Goal: Task Accomplishment & Management: Use online tool/utility

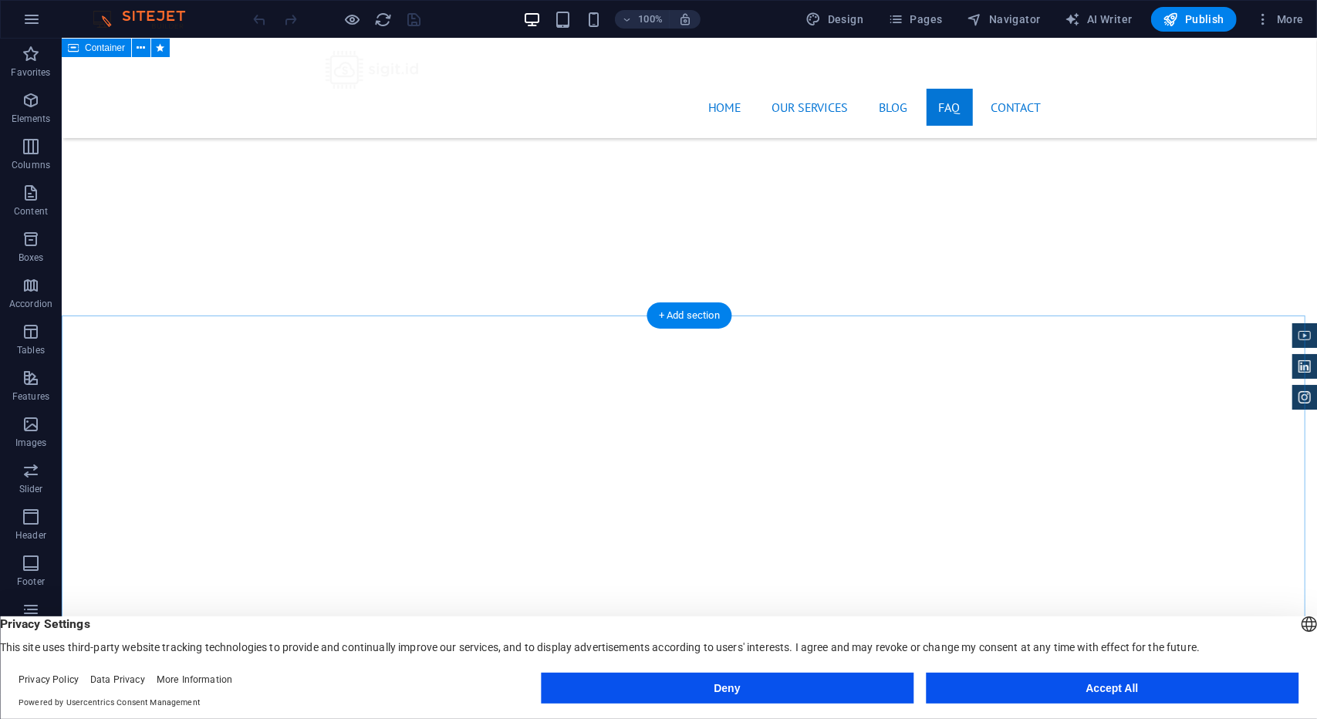
scroll to position [2700, 0]
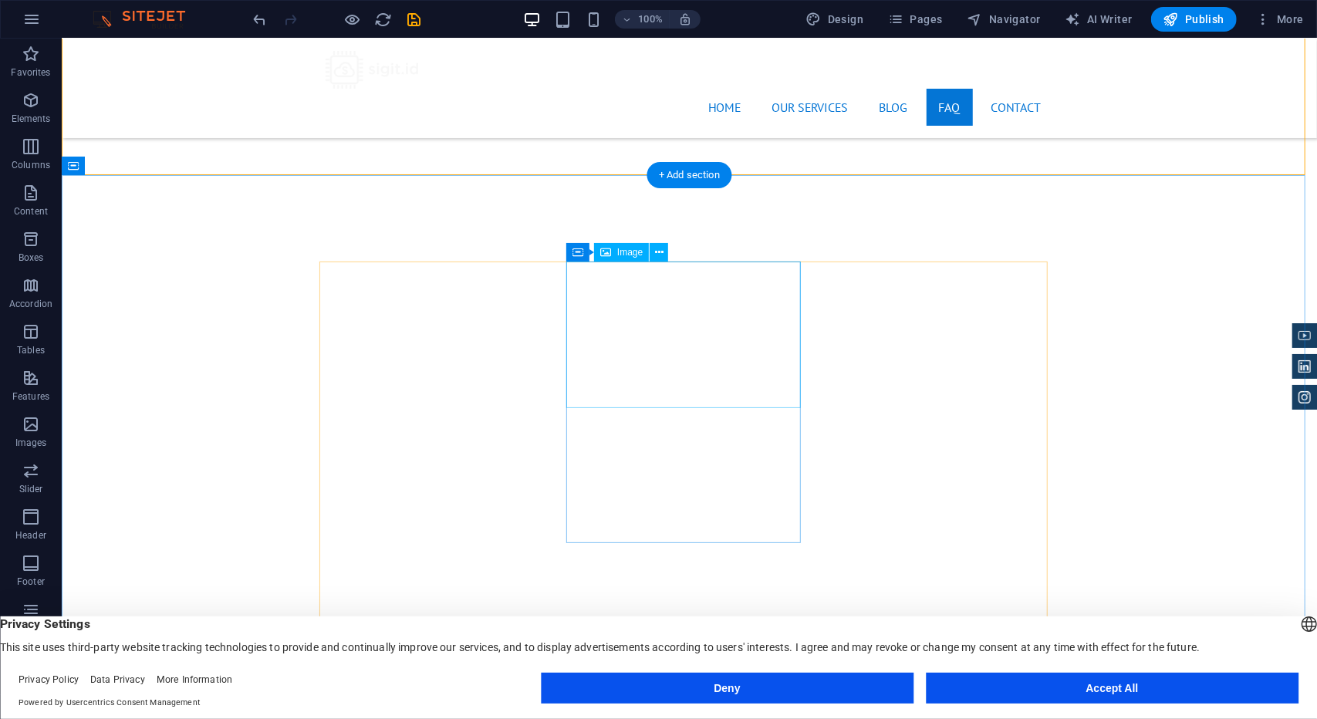
scroll to position [2931, 0]
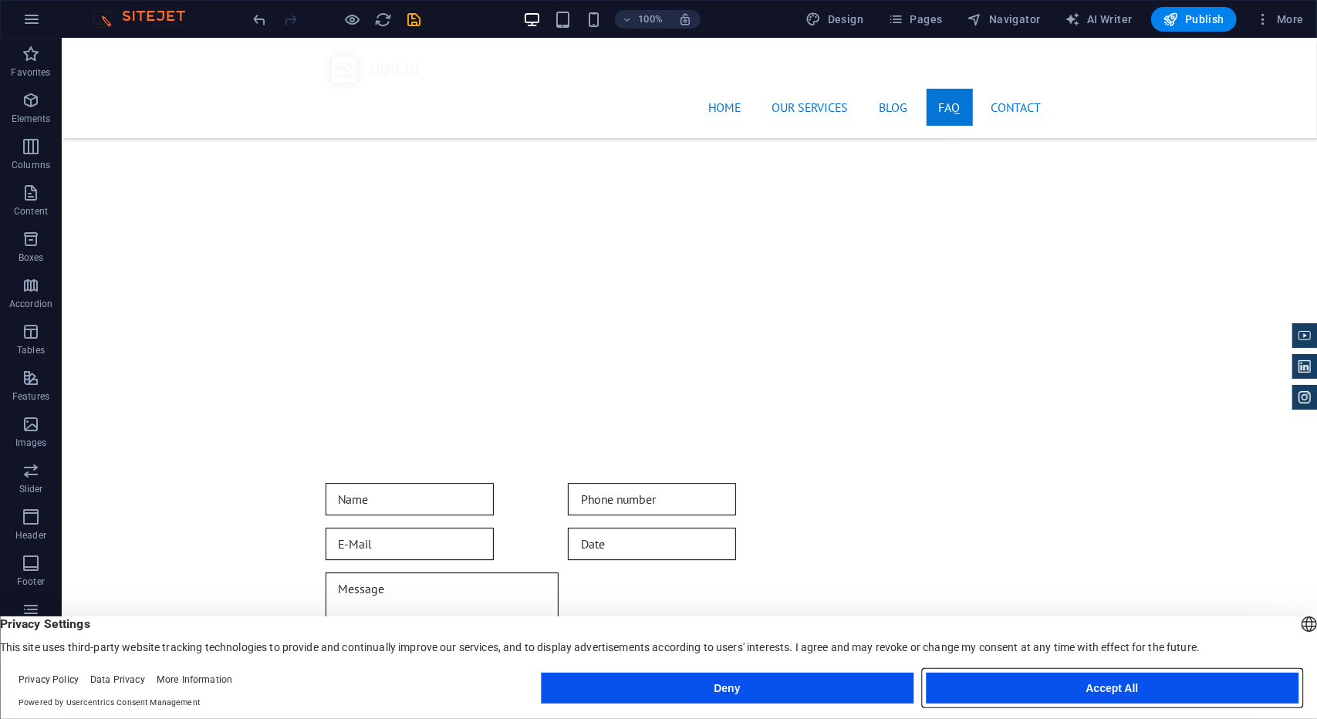
click at [1079, 685] on button "Accept All" at bounding box center [1112, 688] width 373 height 31
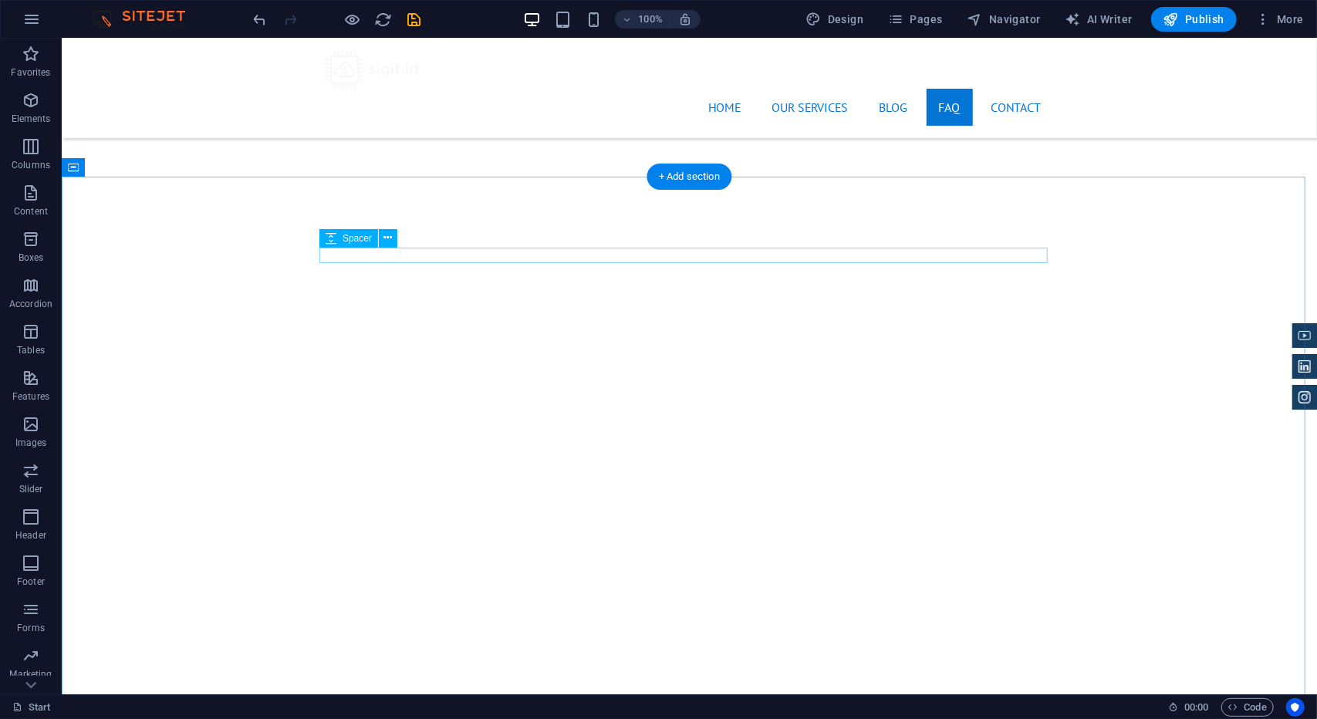
scroll to position [2700, 0]
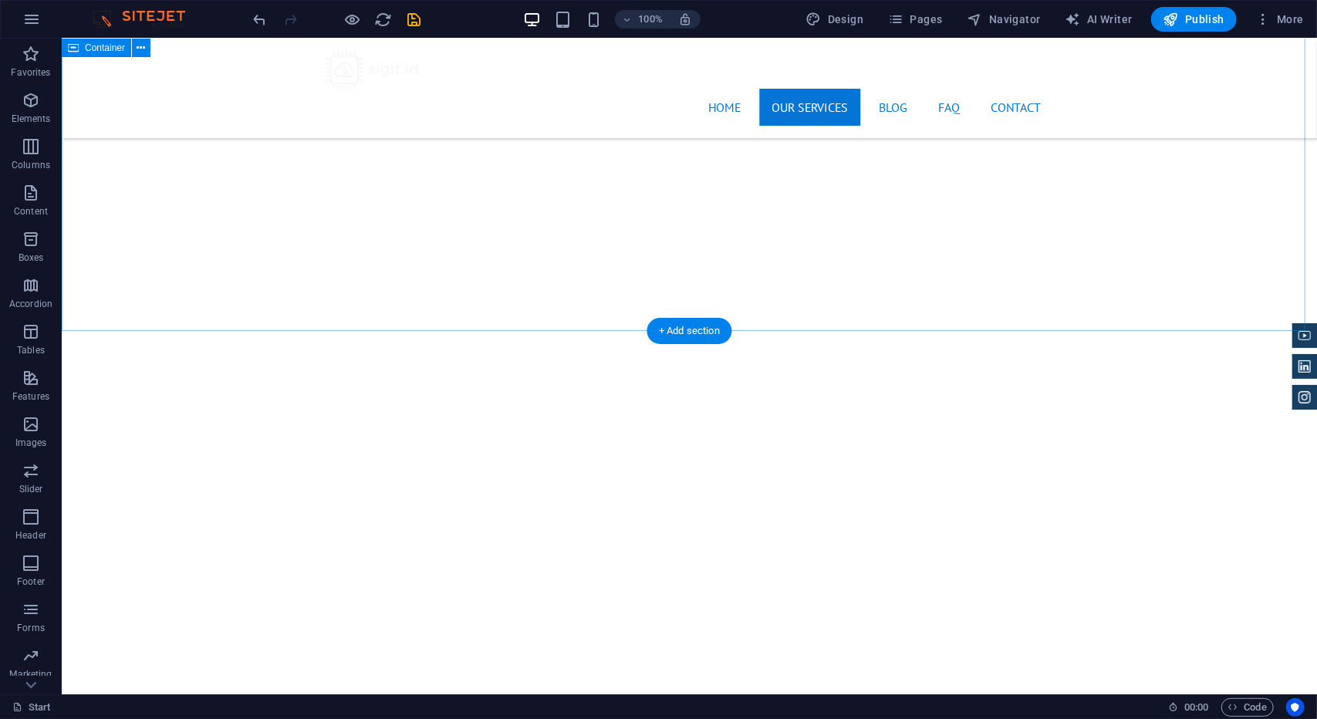
scroll to position [2545, 0]
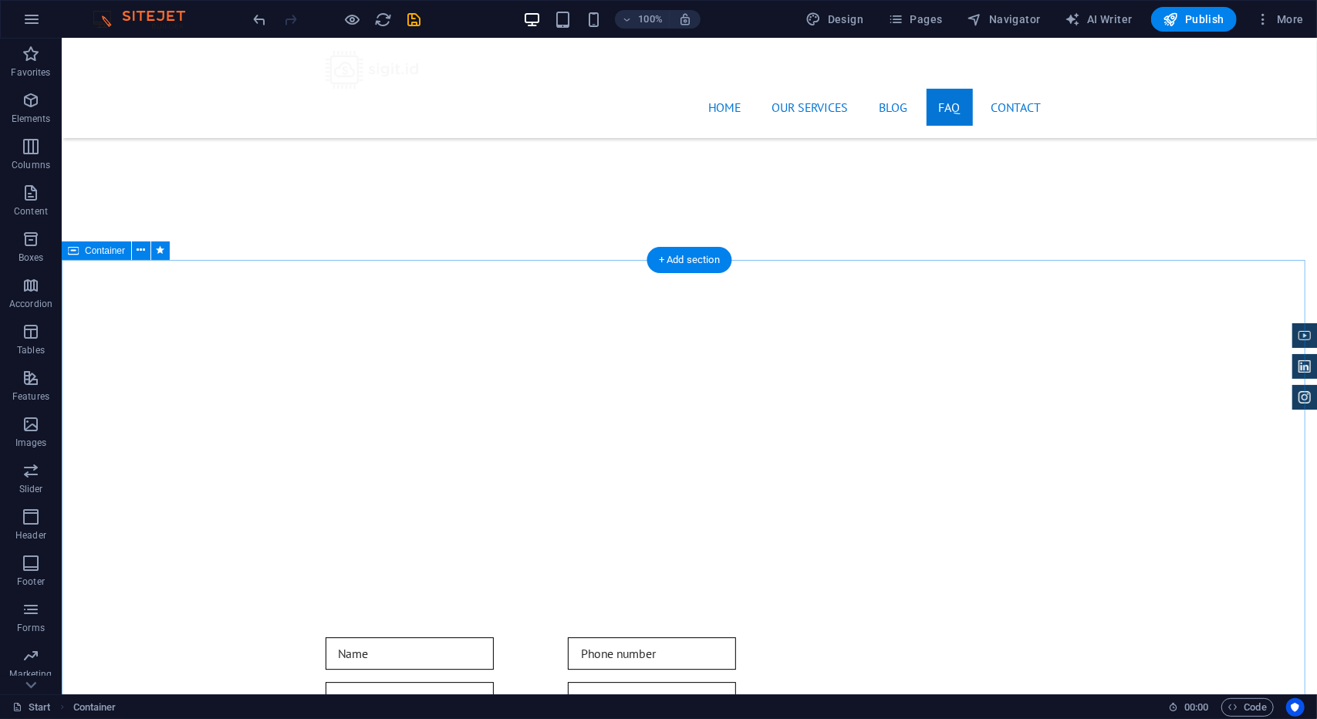
scroll to position [2931, 0]
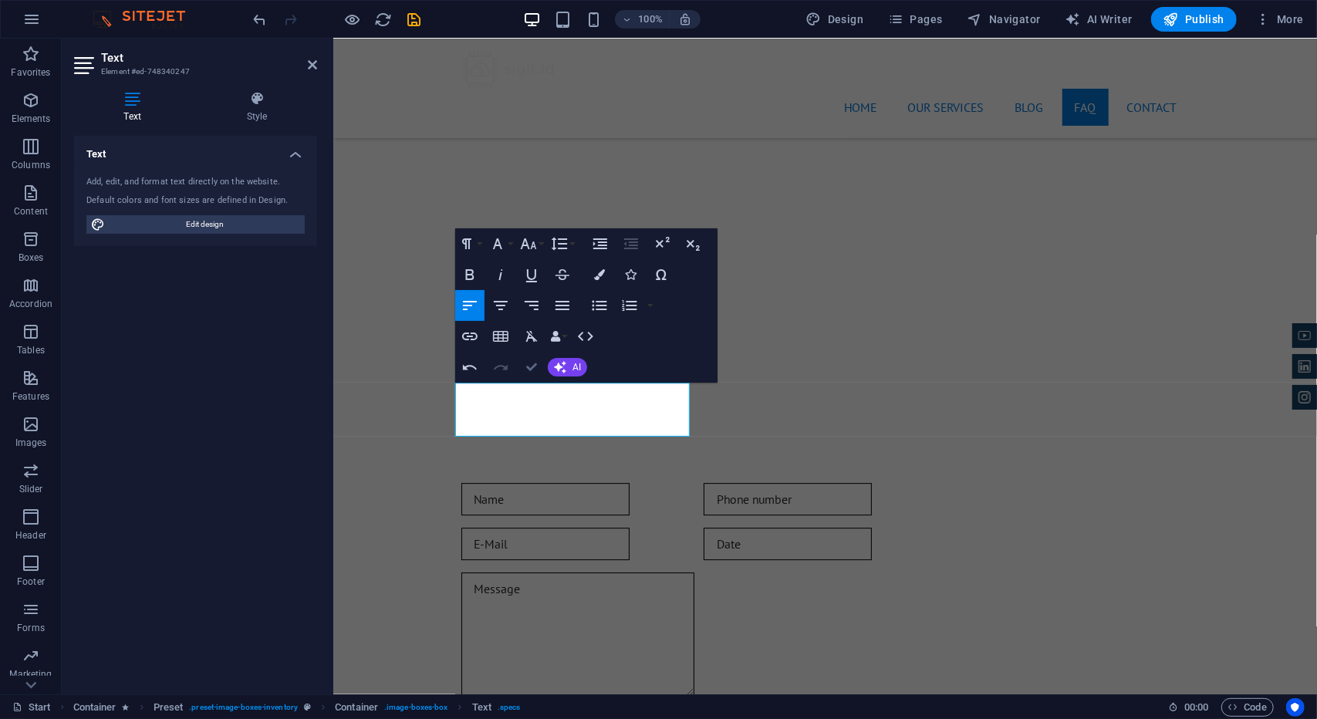
drag, startPoint x: 531, startPoint y: 370, endPoint x: 632, endPoint y: 294, distance: 126.6
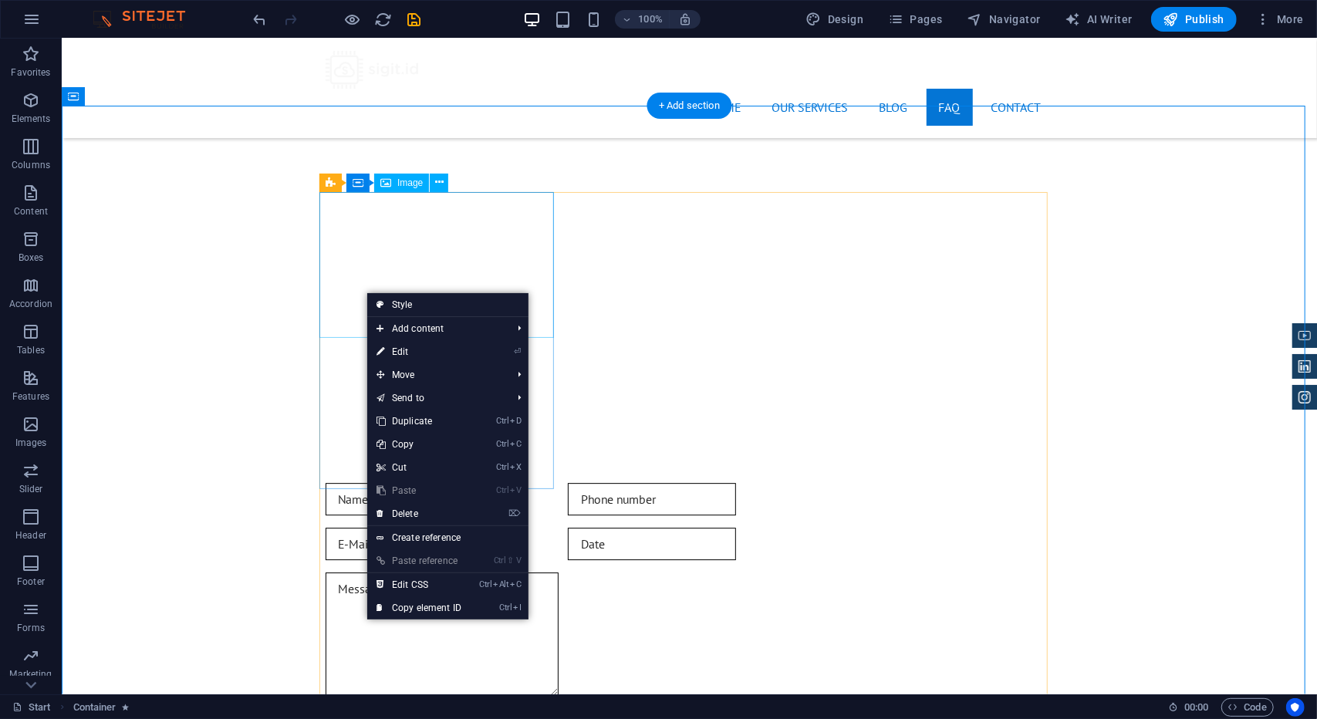
select select "%"
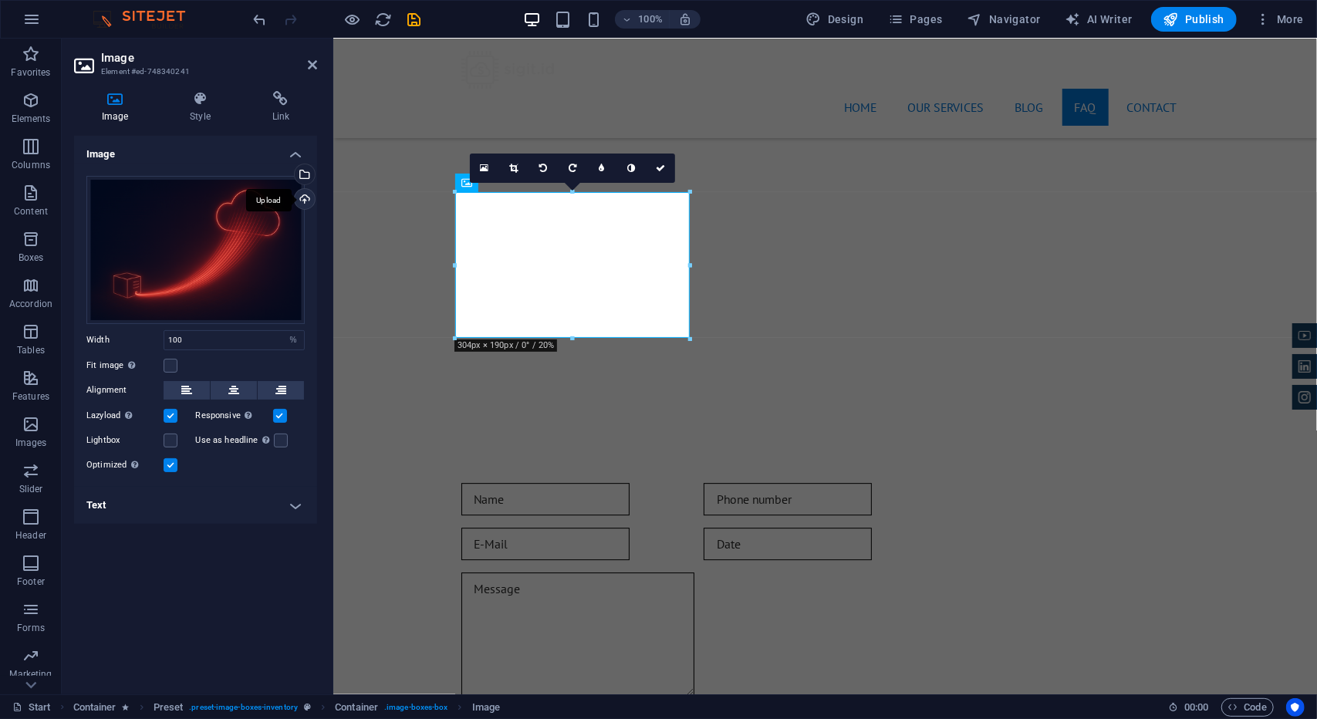
click at [305, 203] on div "Upload" at bounding box center [303, 200] width 23 height 23
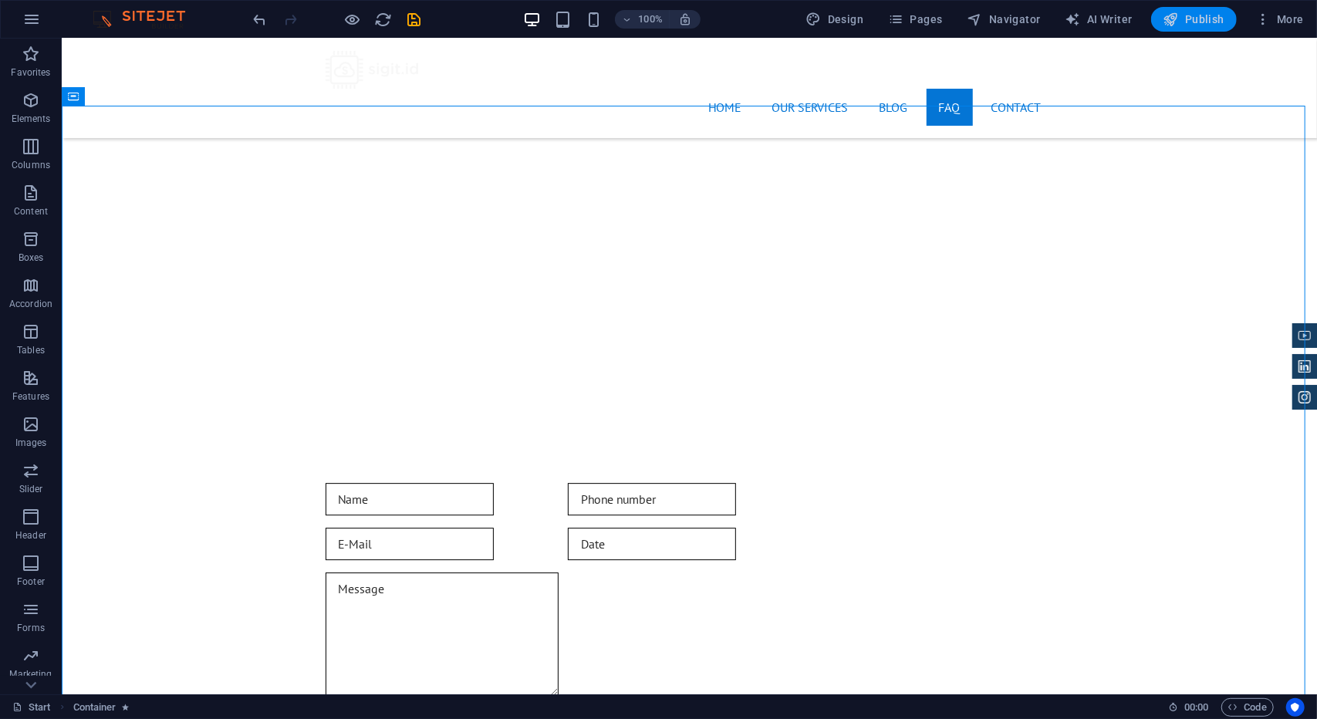
click at [1180, 18] on span "Publish" at bounding box center [1193, 19] width 61 height 15
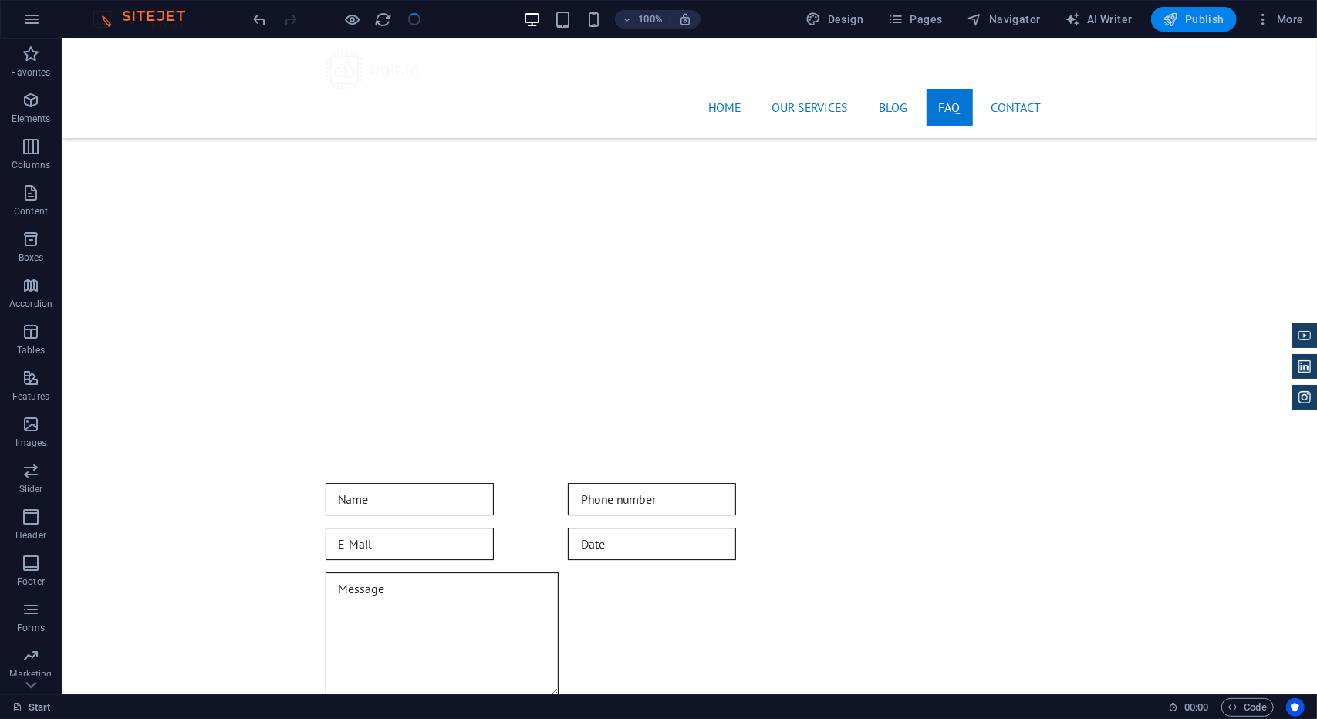
checkbox input "false"
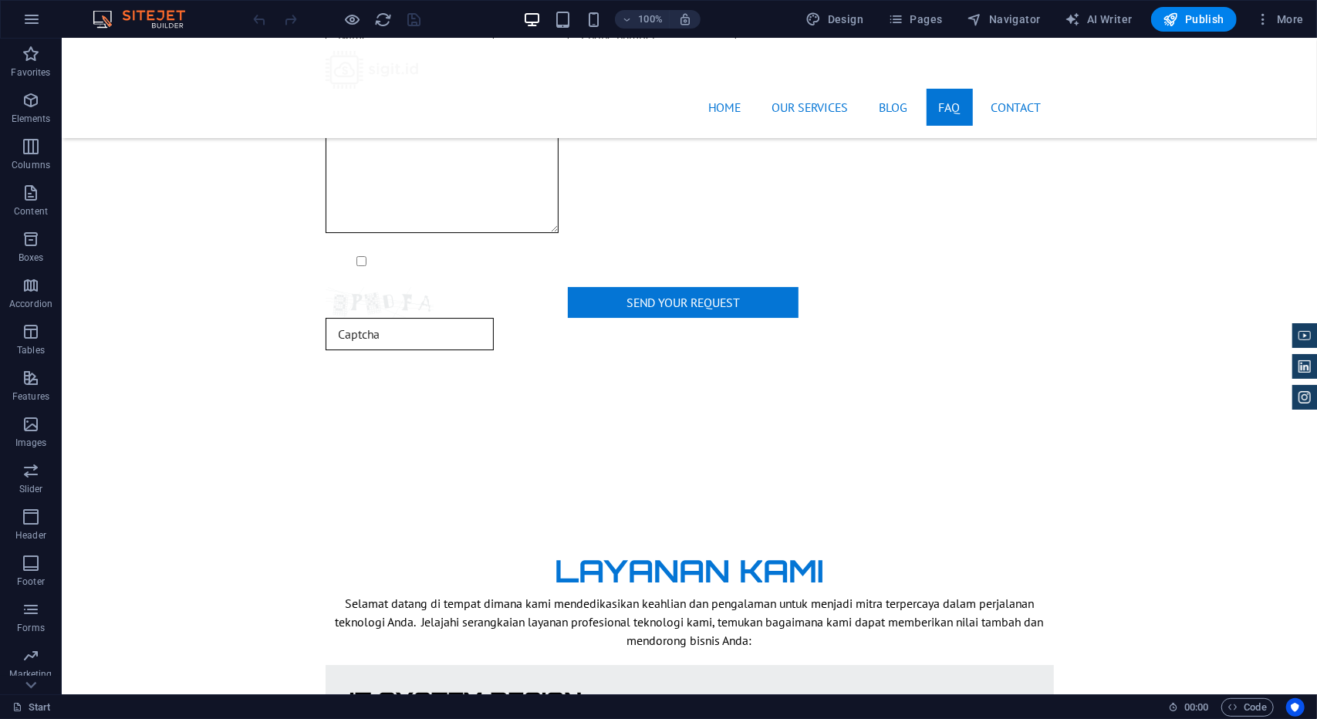
scroll to position [3702, 0]
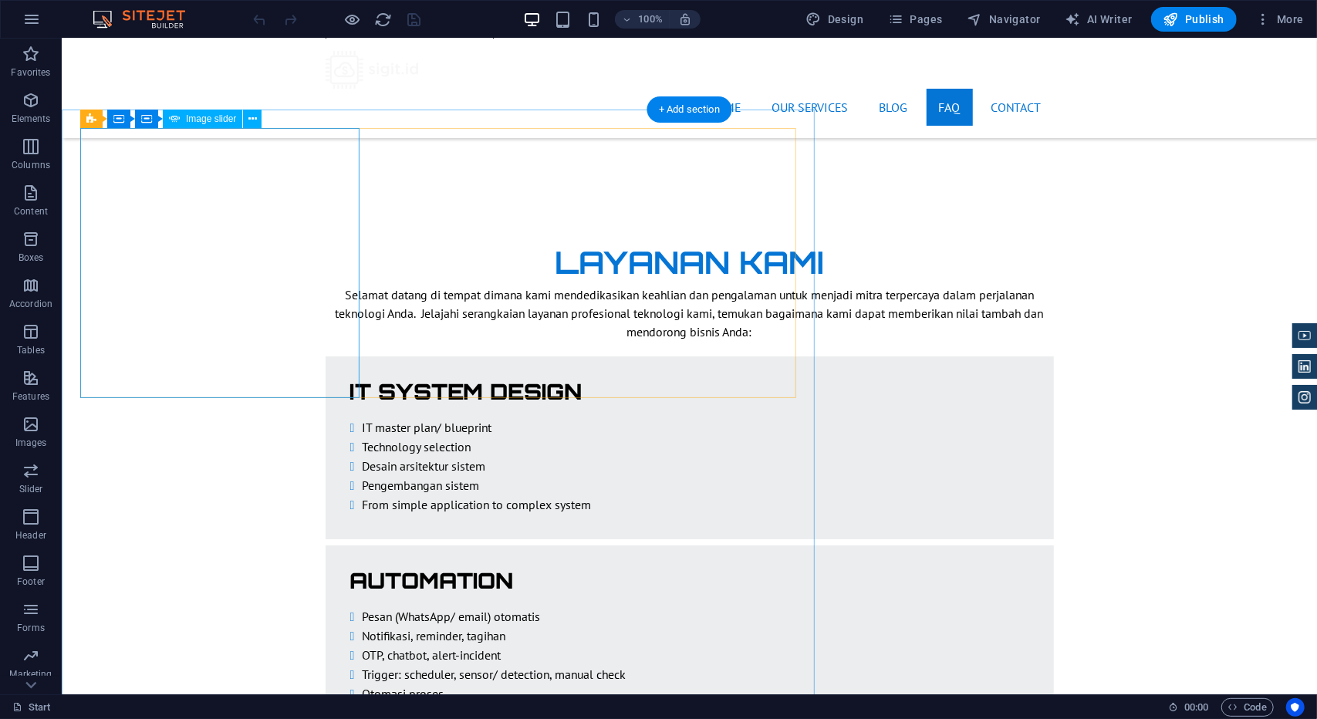
select select "ms"
select select "progressive"
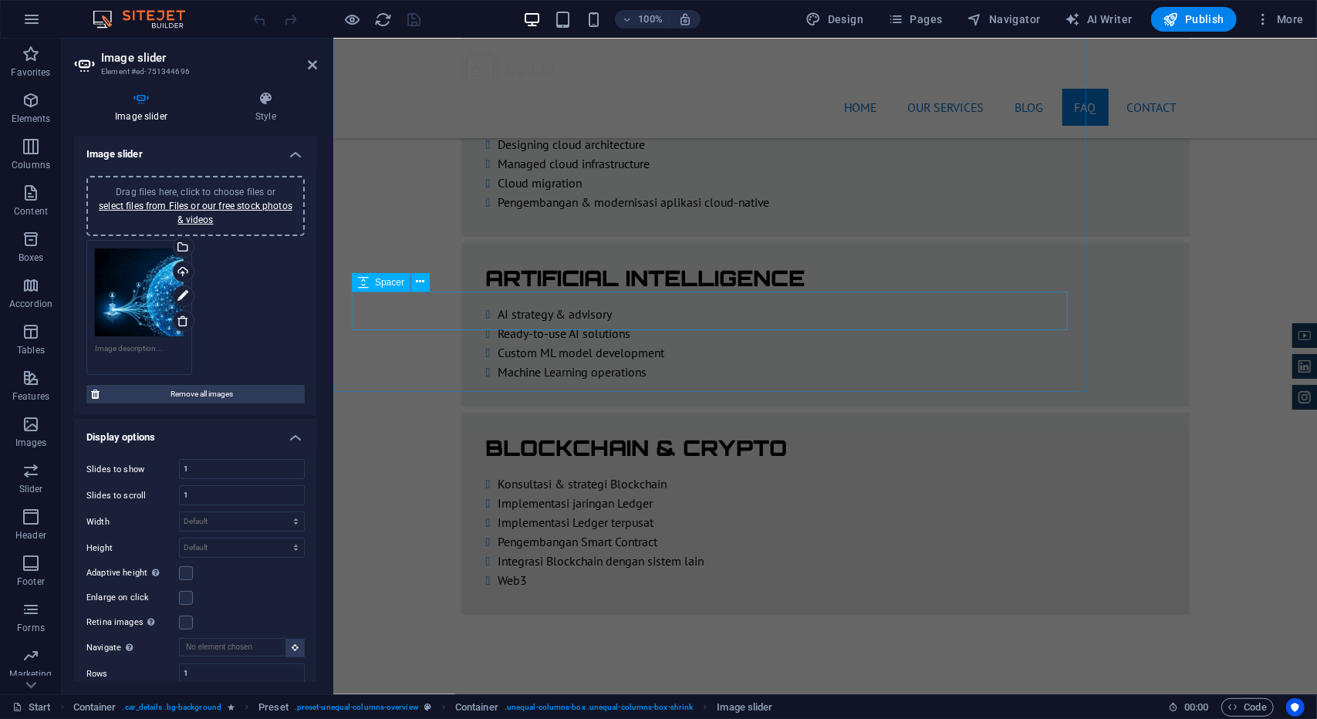
scroll to position [4859, 0]
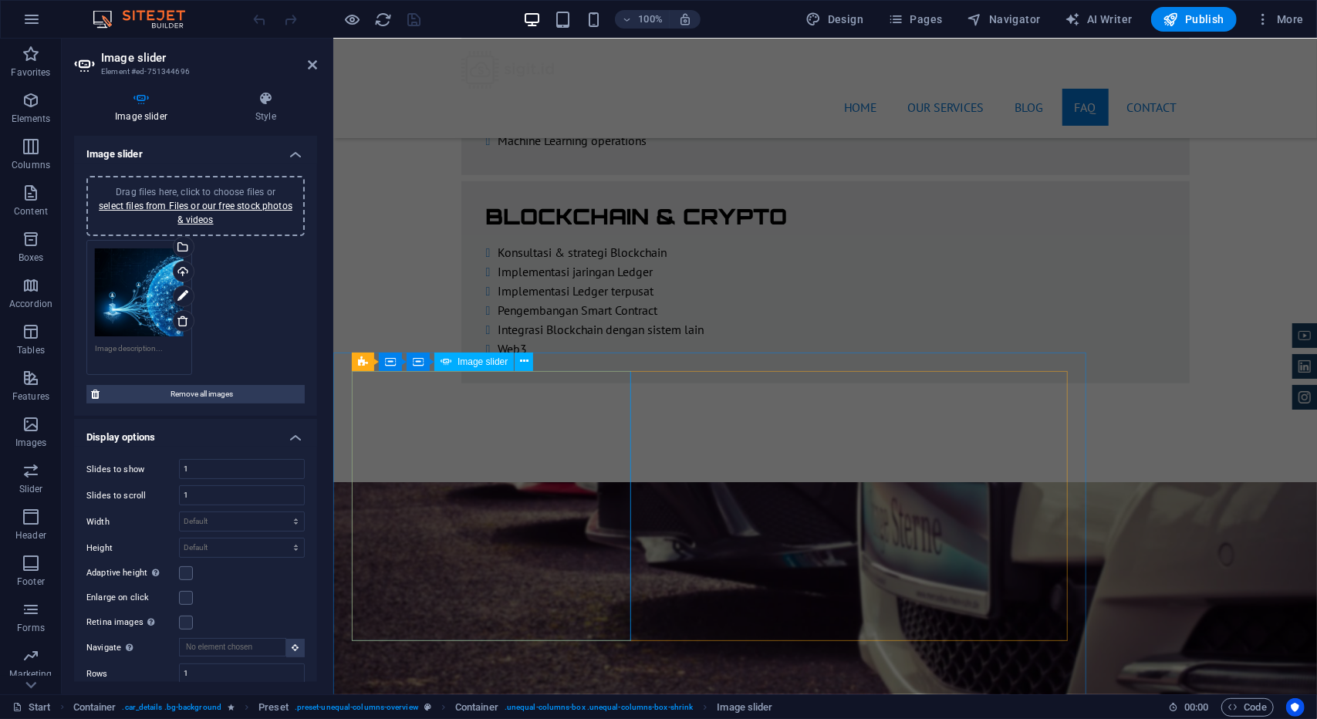
select select "px"
select select "ms"
select select "progressive"
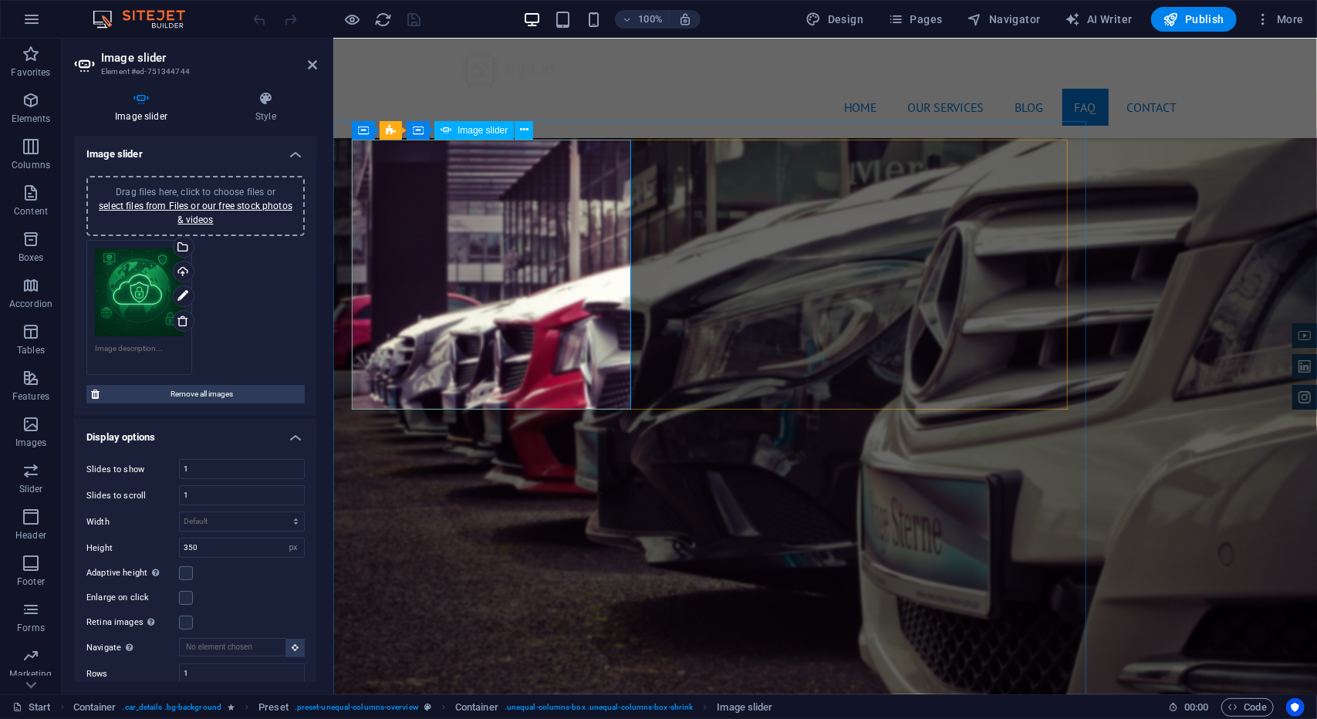
scroll to position [5091, 0]
